Goal: Information Seeking & Learning: Check status

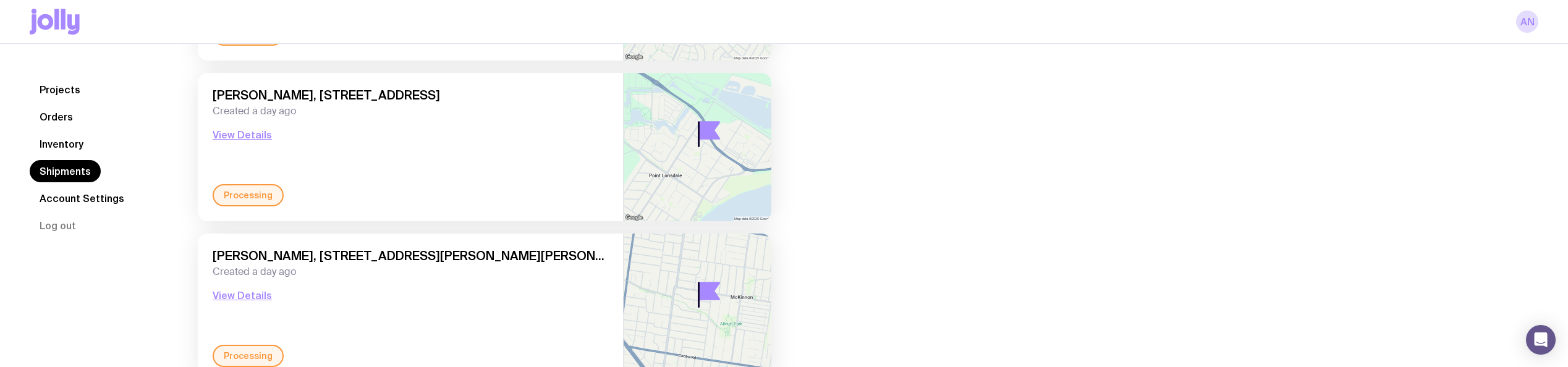
scroll to position [562, 0]
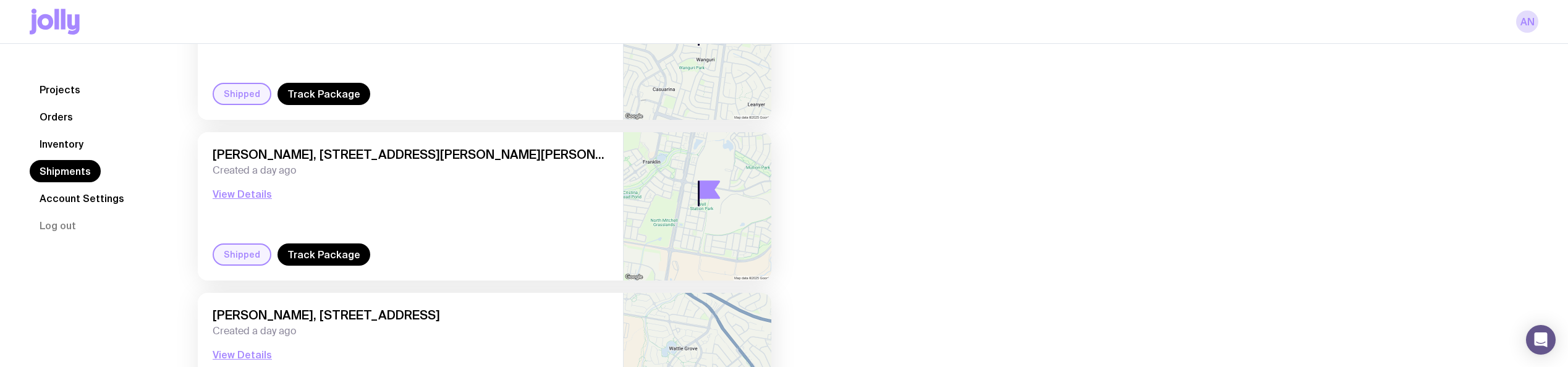
scroll to position [185, 0]
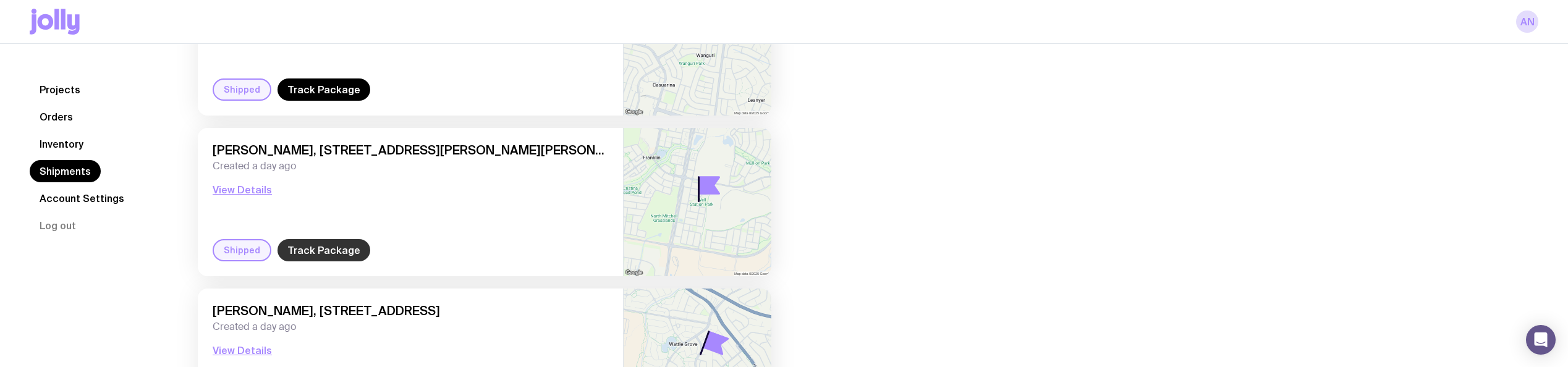
click at [322, 245] on link "Track Package" at bounding box center [324, 250] width 93 height 22
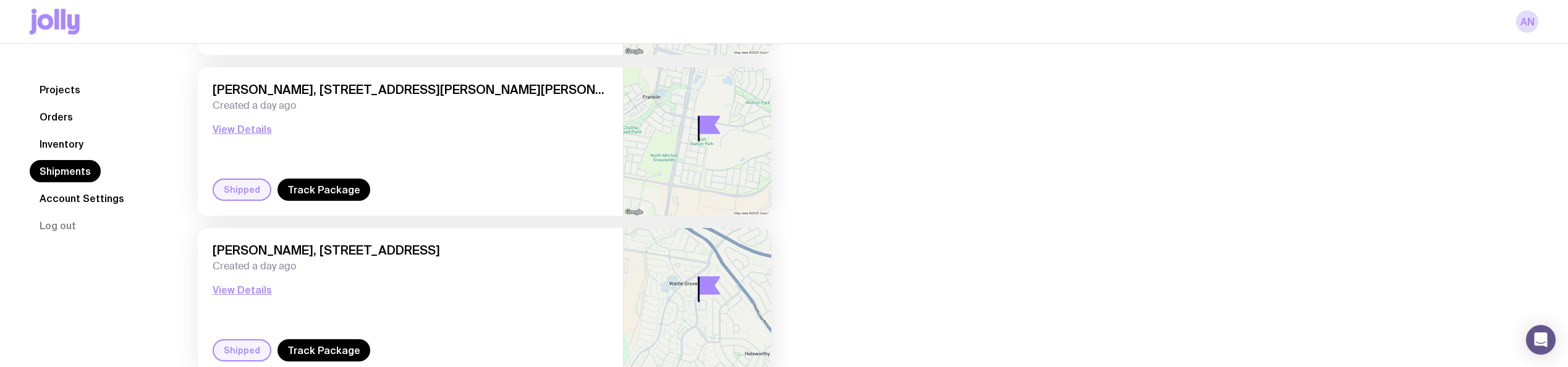
scroll to position [247, 0]
click at [300, 193] on link "Track Package" at bounding box center [324, 188] width 93 height 22
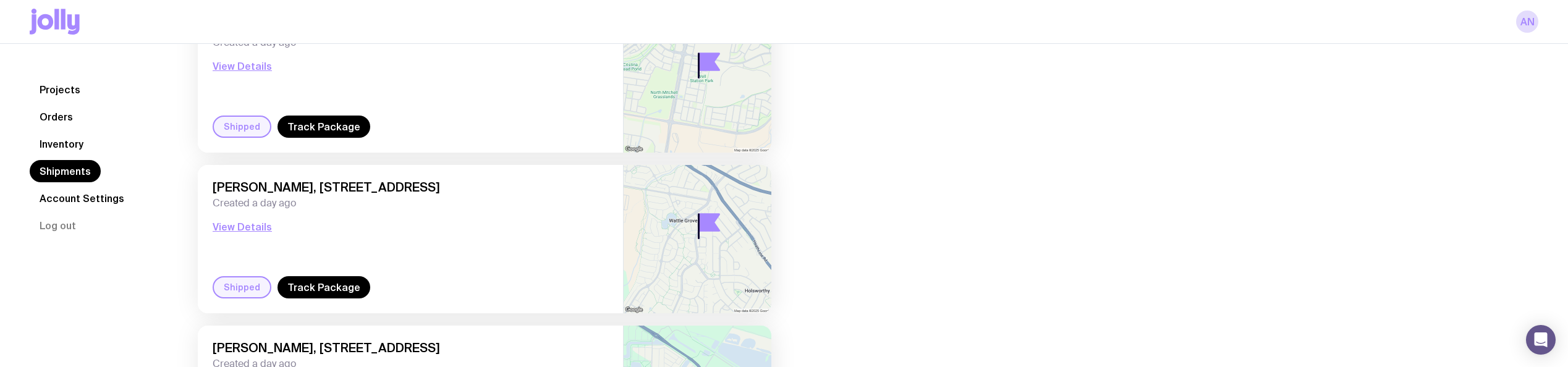
scroll to position [371, 0]
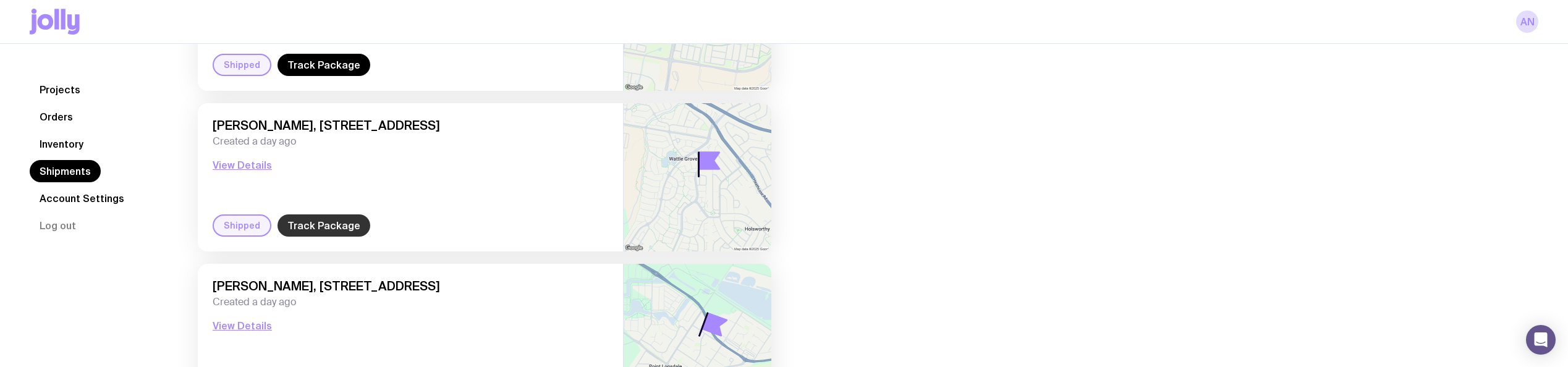
click at [311, 222] on link "Track Package" at bounding box center [324, 225] width 93 height 22
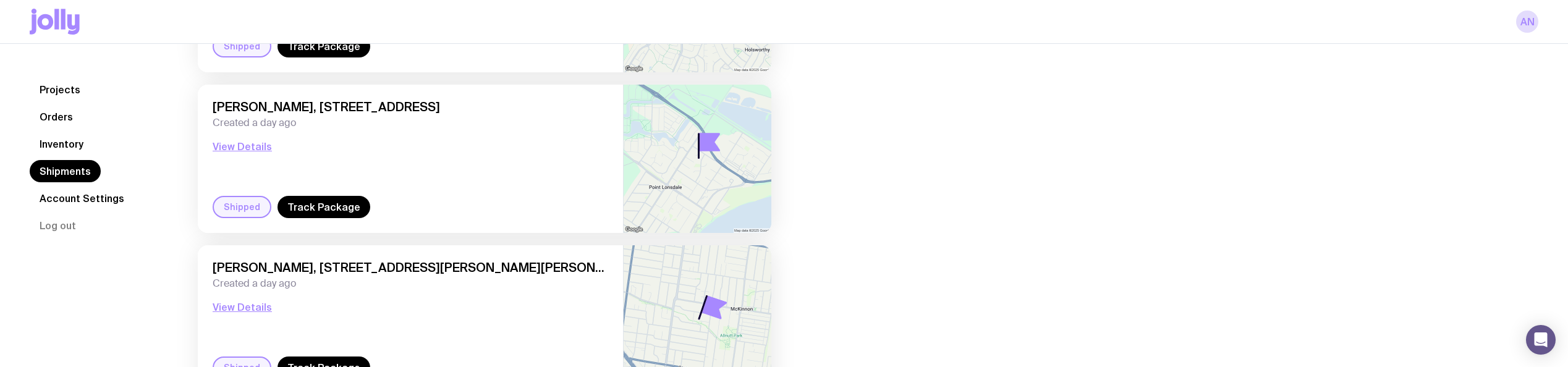
scroll to position [556, 0]
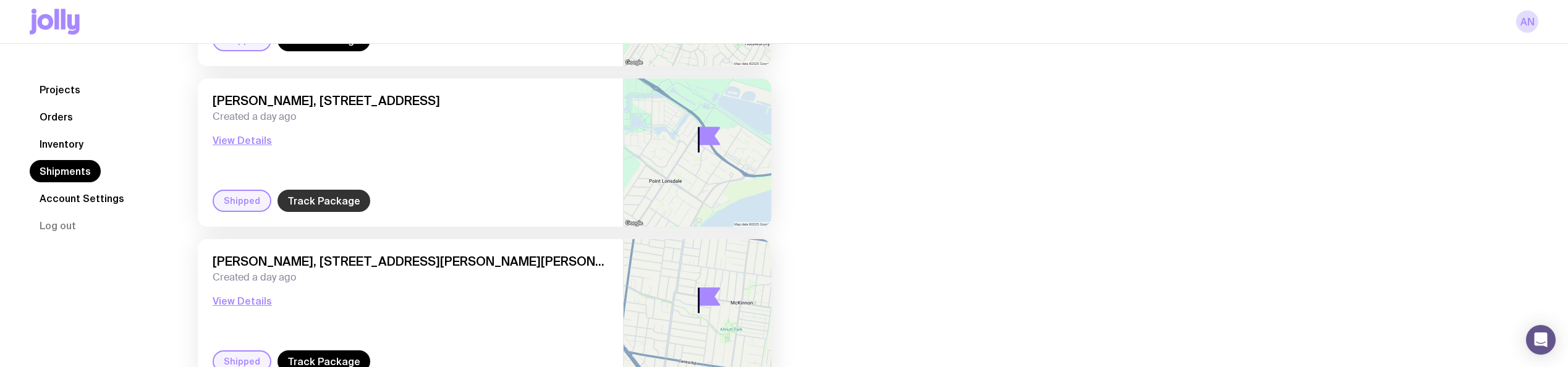
click at [343, 207] on link "Track Package" at bounding box center [324, 200] width 93 height 22
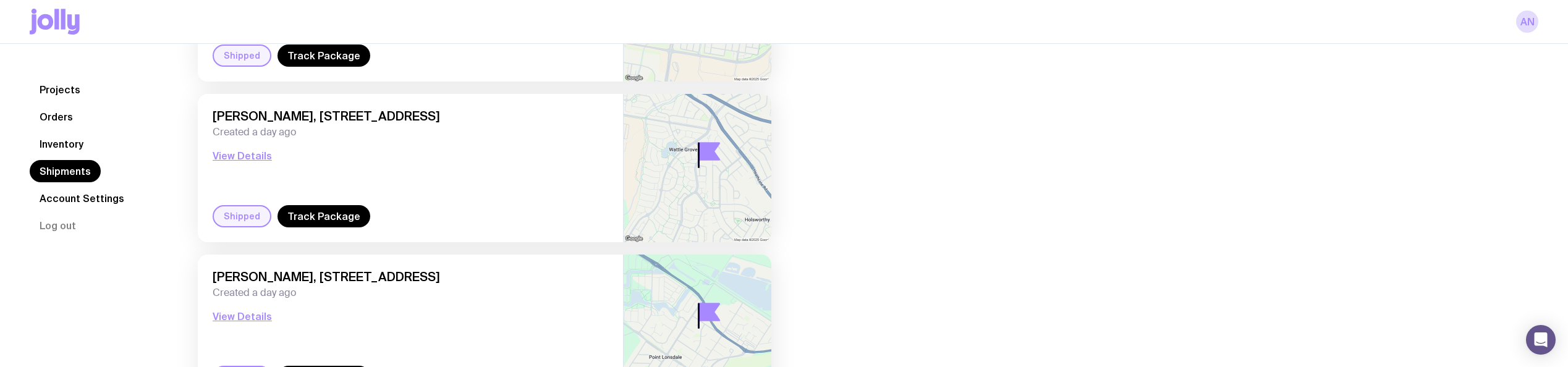
scroll to position [499, 0]
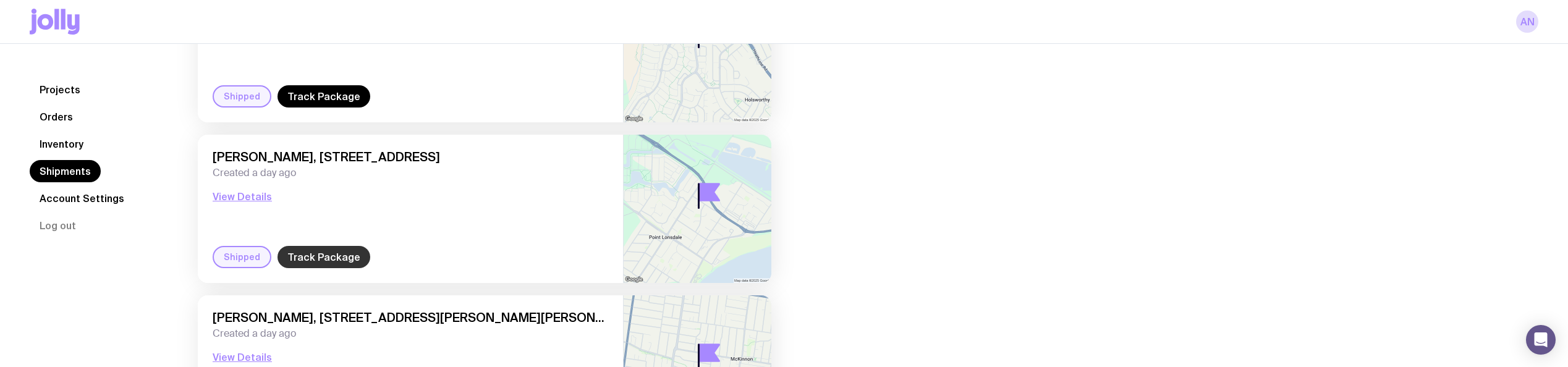
click at [340, 257] on link "Track Package" at bounding box center [324, 257] width 93 height 22
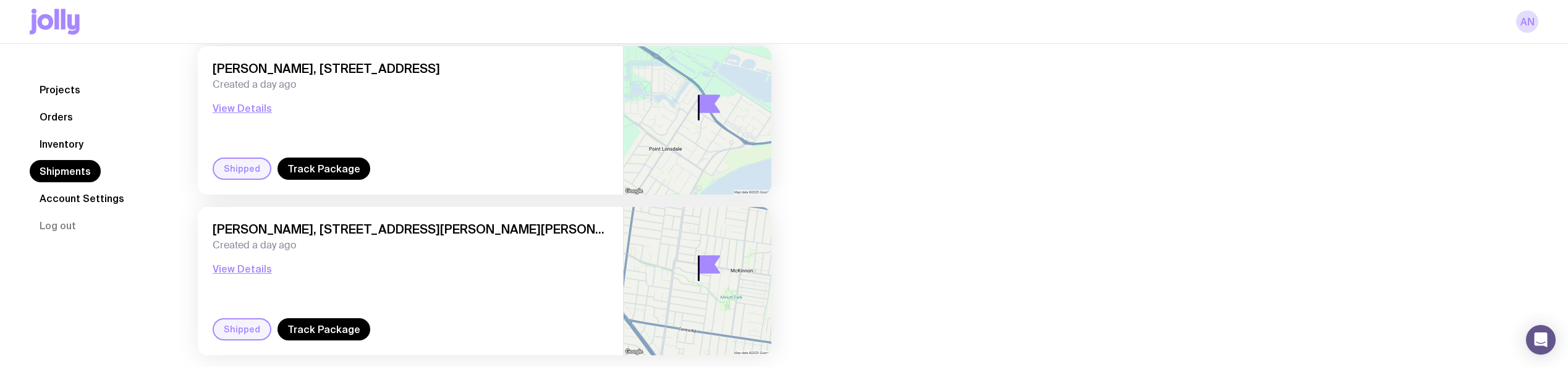
scroll to position [624, 0]
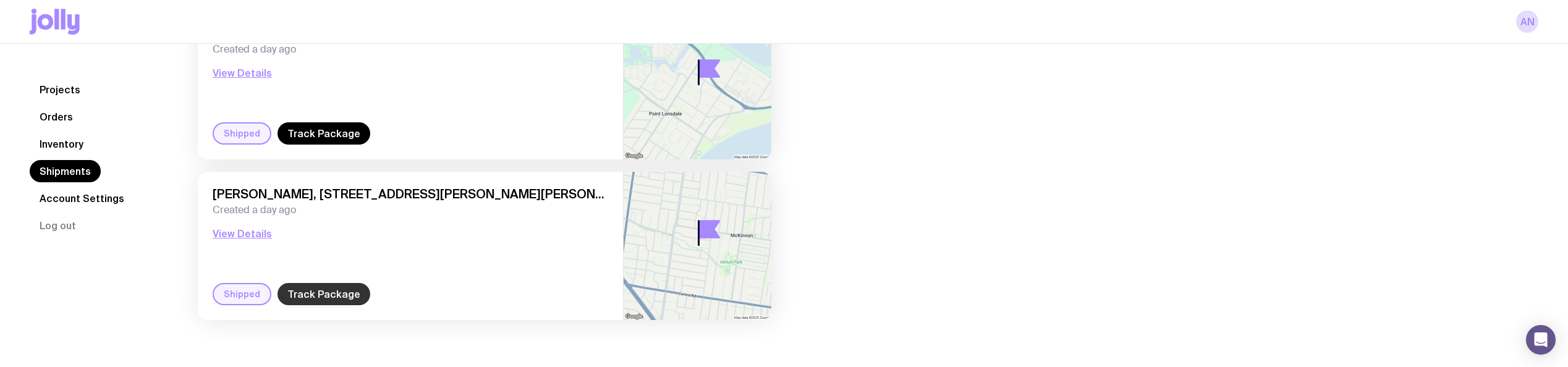
click at [306, 297] on link "Track Package" at bounding box center [324, 294] width 93 height 22
